Goal: Transaction & Acquisition: Purchase product/service

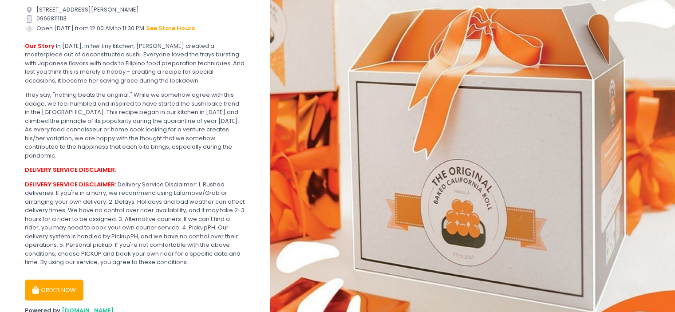
scroll to position [190, 0]
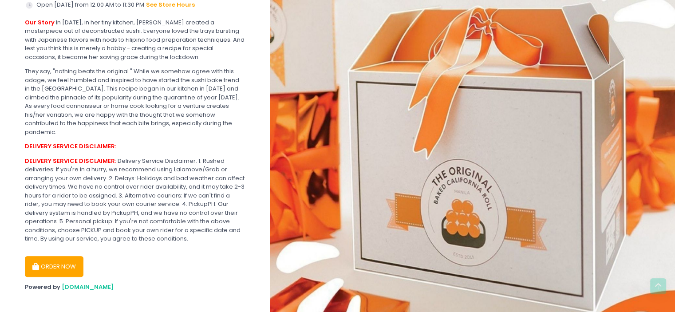
click at [60, 259] on button "ORDER NOW" at bounding box center [54, 266] width 59 height 21
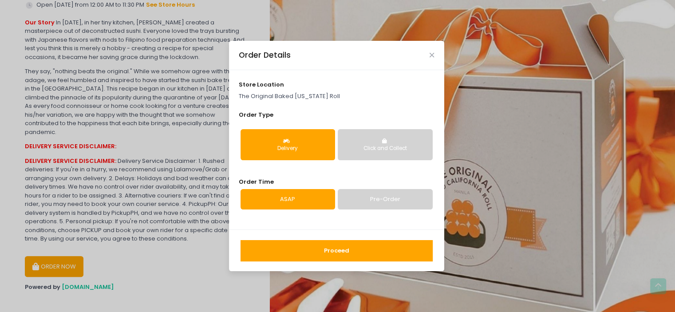
click at [283, 146] on div "Delivery" at bounding box center [288, 149] width 82 height 8
click at [296, 197] on link "ASAP" at bounding box center [287, 199] width 94 height 20
click at [346, 252] on button "Proceed" at bounding box center [336, 250] width 192 height 21
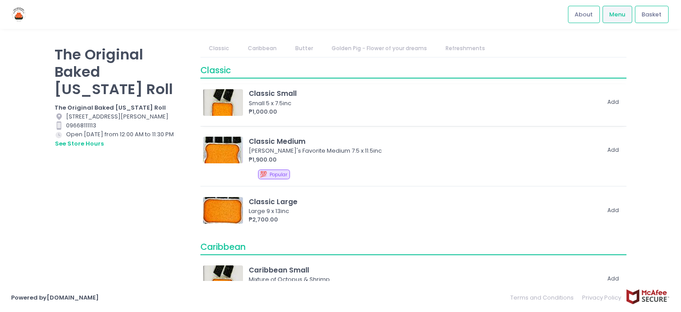
click at [286, 97] on div "Classic Small" at bounding box center [424, 93] width 351 height 10
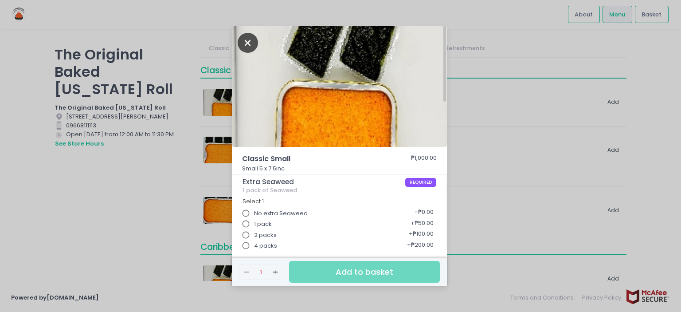
click at [244, 44] on icon "Close" at bounding box center [248, 43] width 20 height 20
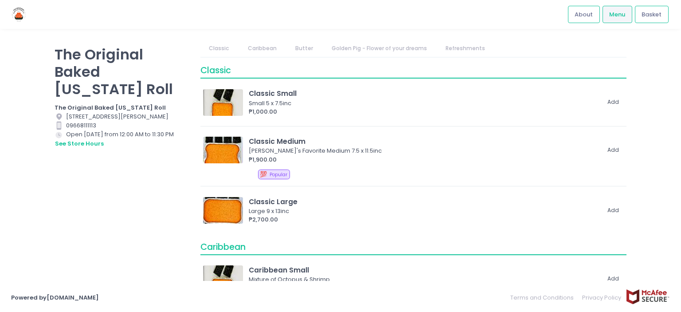
click at [267, 51] on link "Caribbean" at bounding box center [262, 48] width 46 height 17
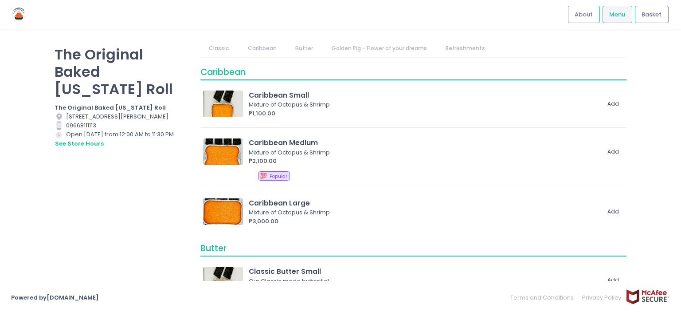
scroll to position [176, 0]
click at [215, 47] on link "Classic" at bounding box center [219, 48] width 37 height 17
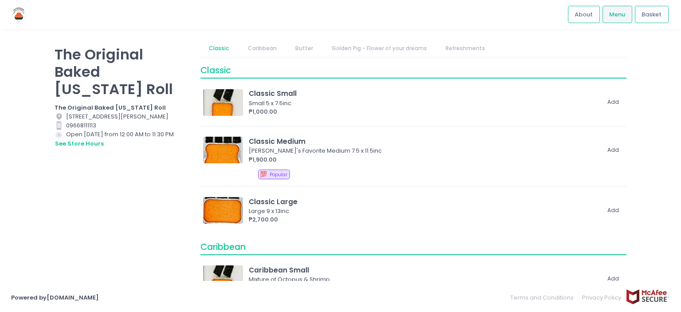
scroll to position [0, 0]
click at [244, 47] on link "Caribbean" at bounding box center [262, 48] width 46 height 17
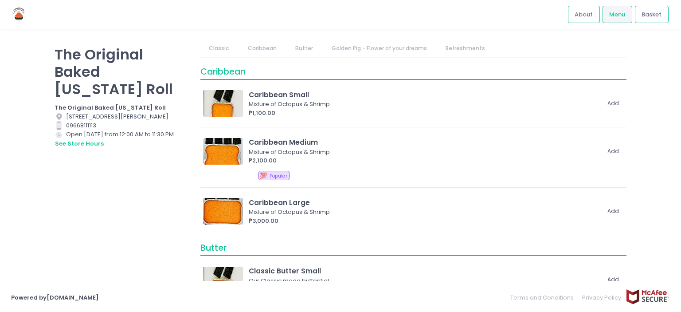
scroll to position [176, 0]
click at [299, 48] on link "Butter" at bounding box center [304, 48] width 35 height 17
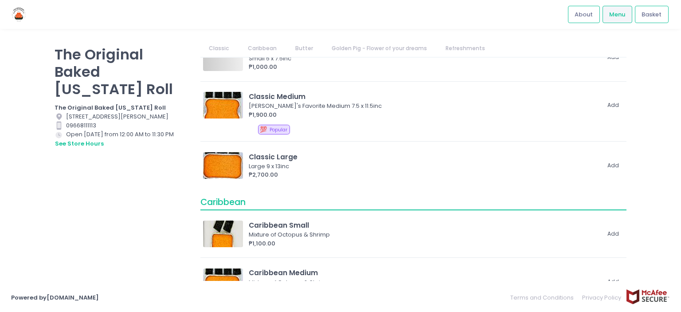
scroll to position [0, 0]
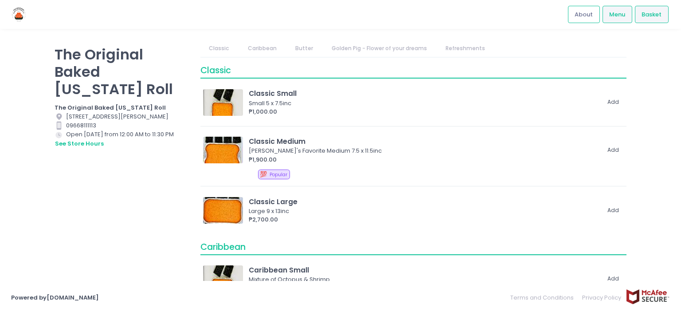
click at [645, 20] on div "Basket" at bounding box center [652, 14] width 34 height 17
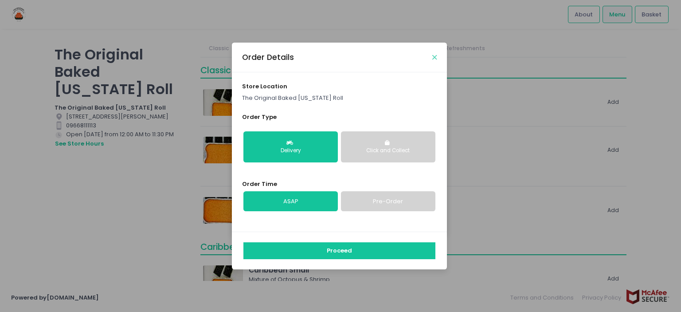
click at [435, 59] on icon "Close" at bounding box center [435, 57] width 4 height 7
